Goal: Navigation & Orientation: Find specific page/section

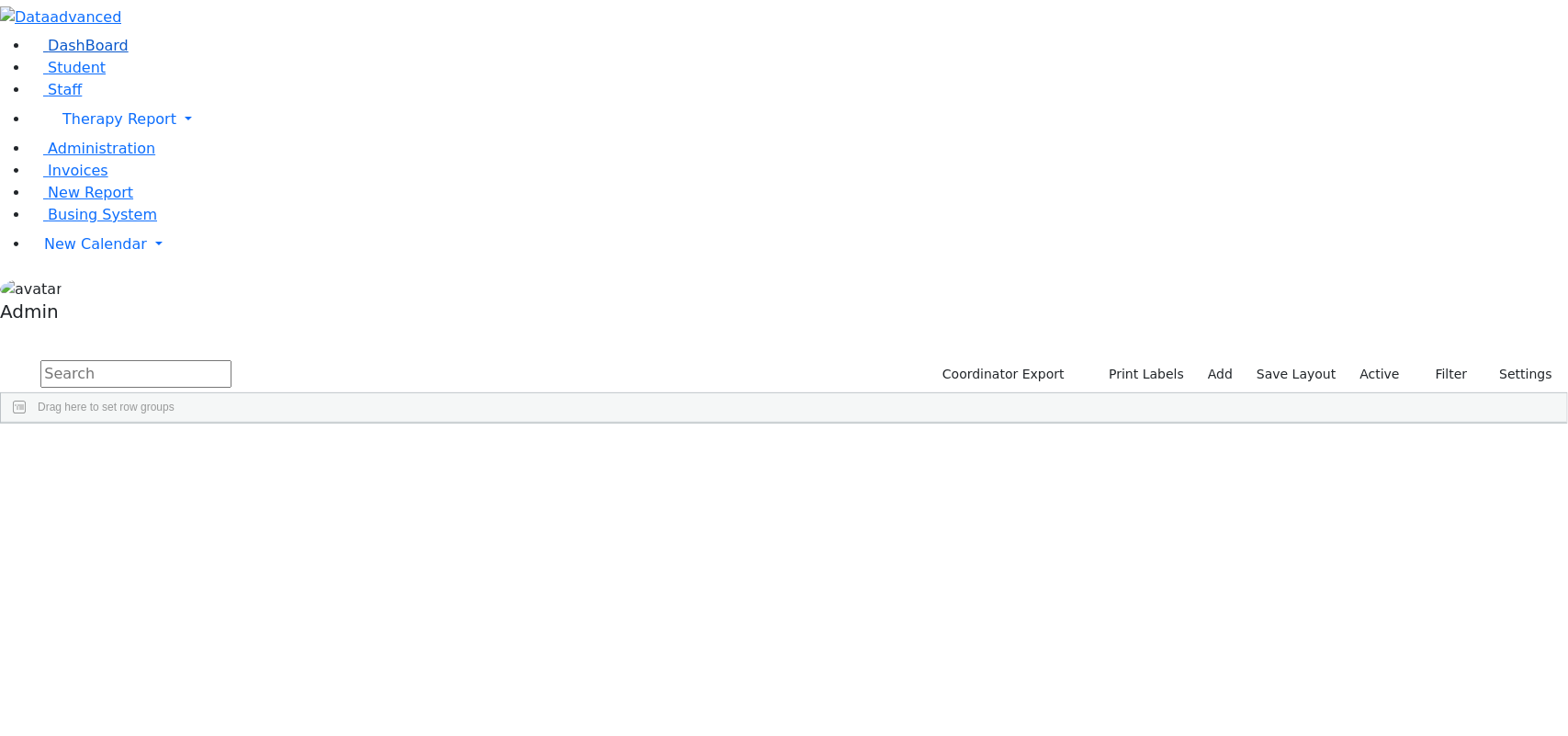
click at [55, 54] on span "DashBoard" at bounding box center [88, 45] width 81 height 17
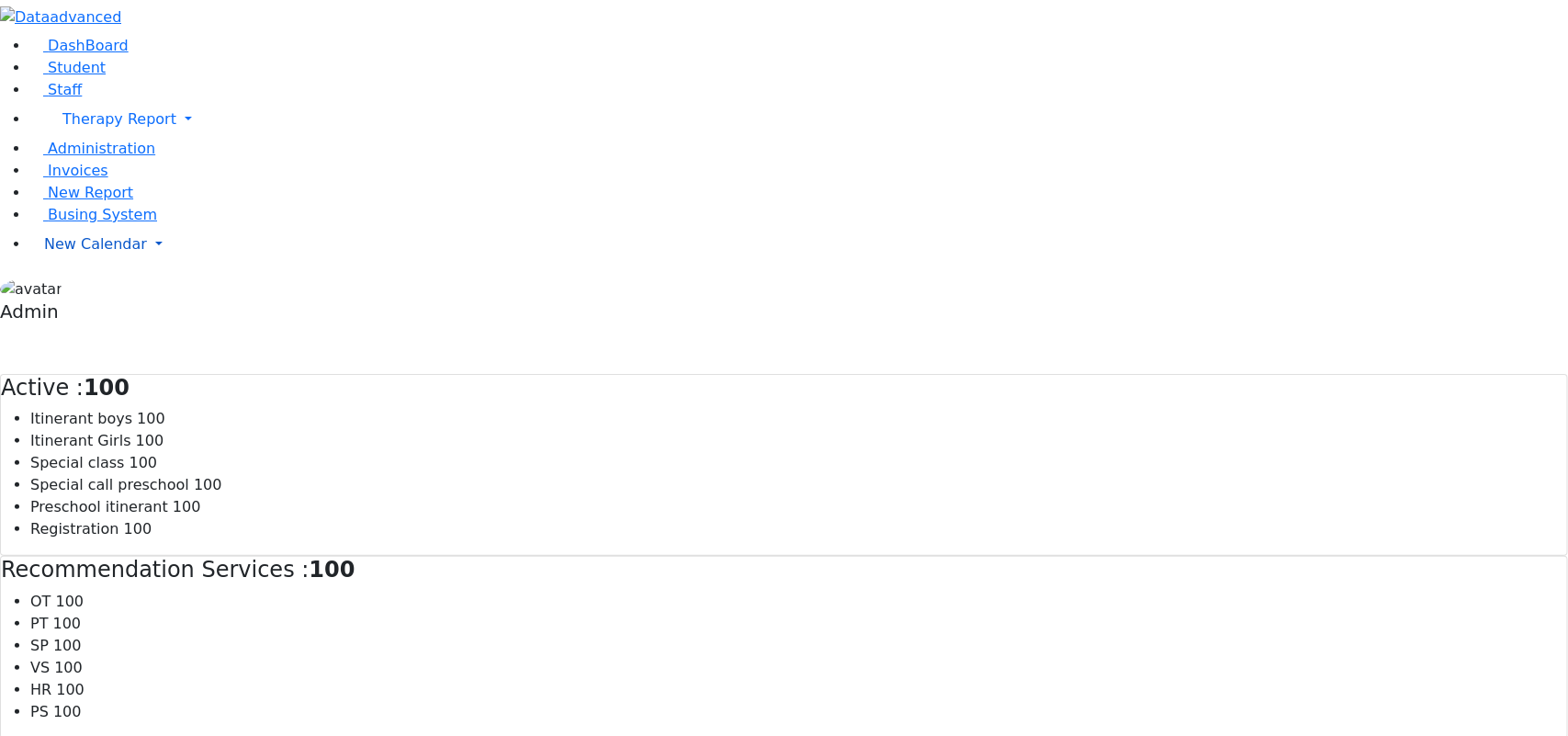
click at [171, 263] on link "New Calendar" at bounding box center [799, 245] width 1539 height 36
click at [98, 224] on span "Busing System" at bounding box center [103, 214] width 109 height 17
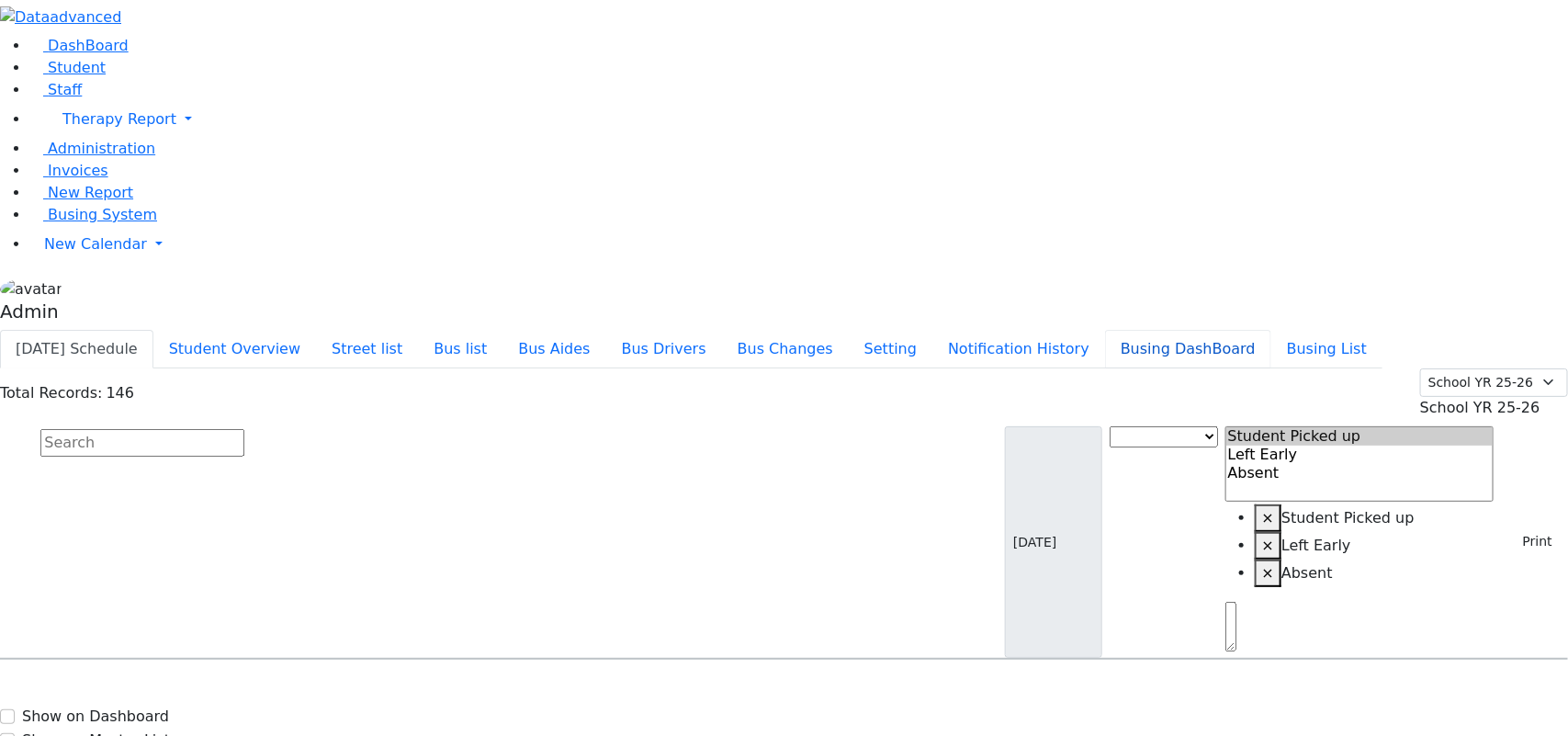
click at [1218, 330] on button "Busing DashBoard" at bounding box center [1188, 349] width 166 height 38
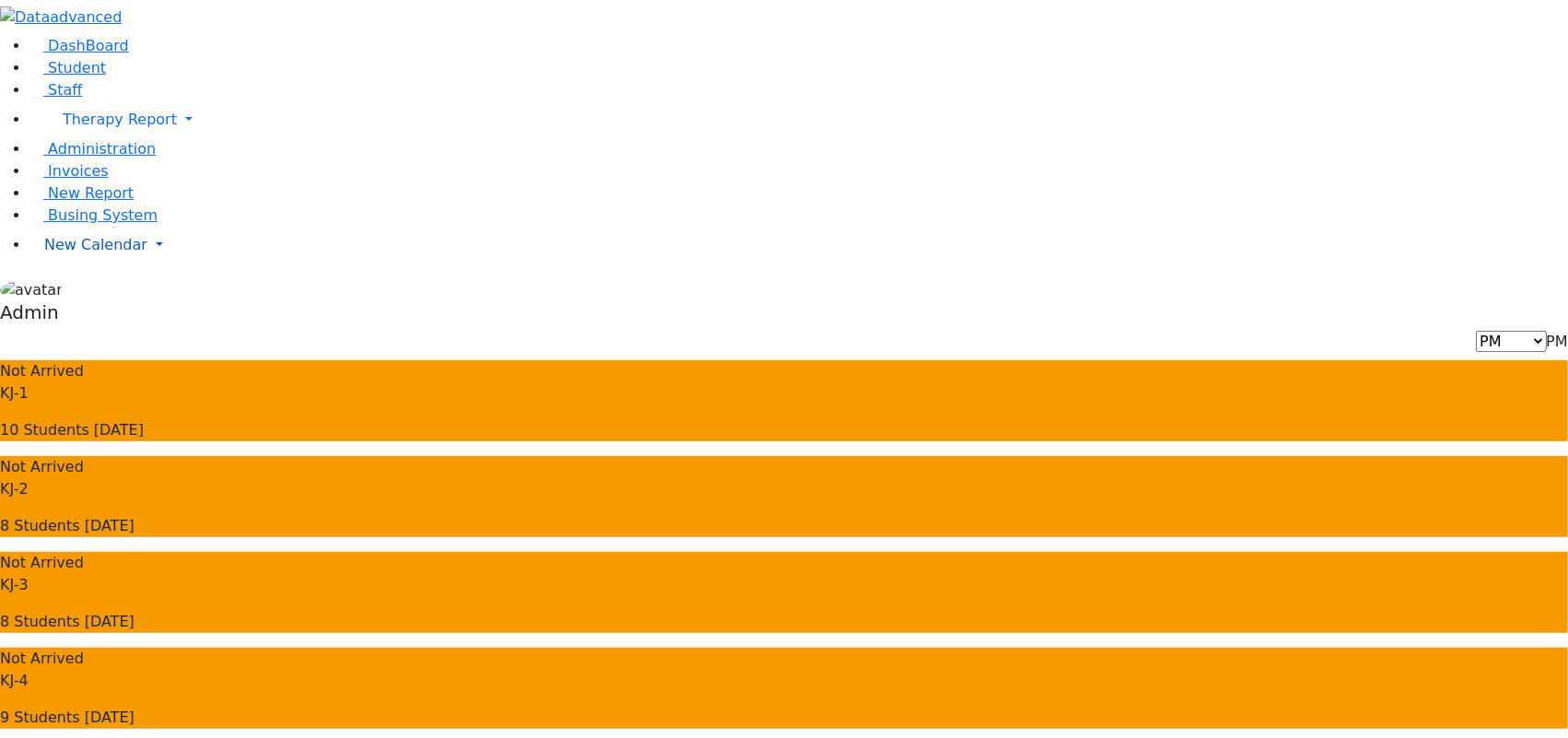
click at [178, 264] on link "New Calendar" at bounding box center [799, 245] width 1539 height 37
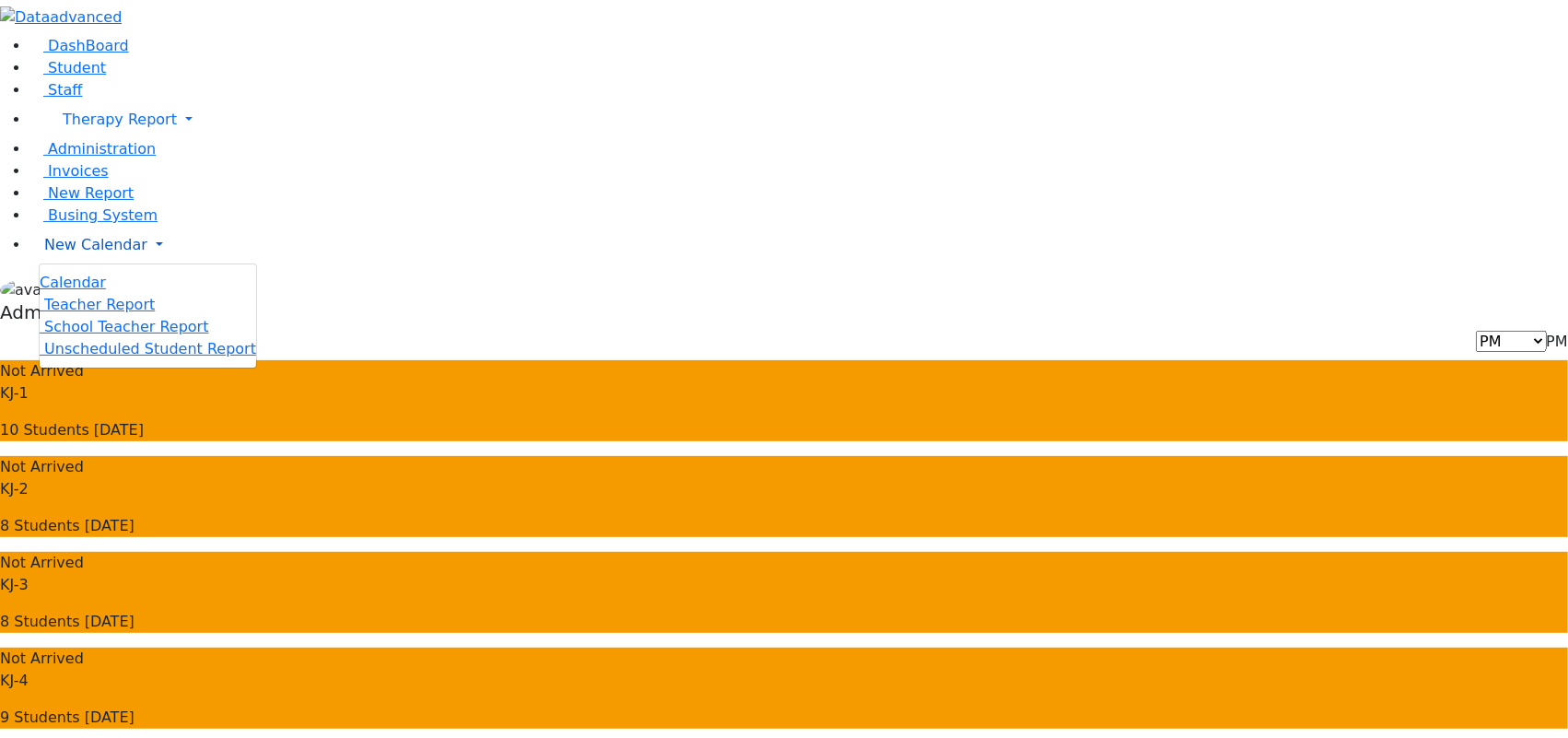
click at [178, 264] on link "New Calendar" at bounding box center [799, 245] width 1539 height 37
